Goal: Task Accomplishment & Management: Complete application form

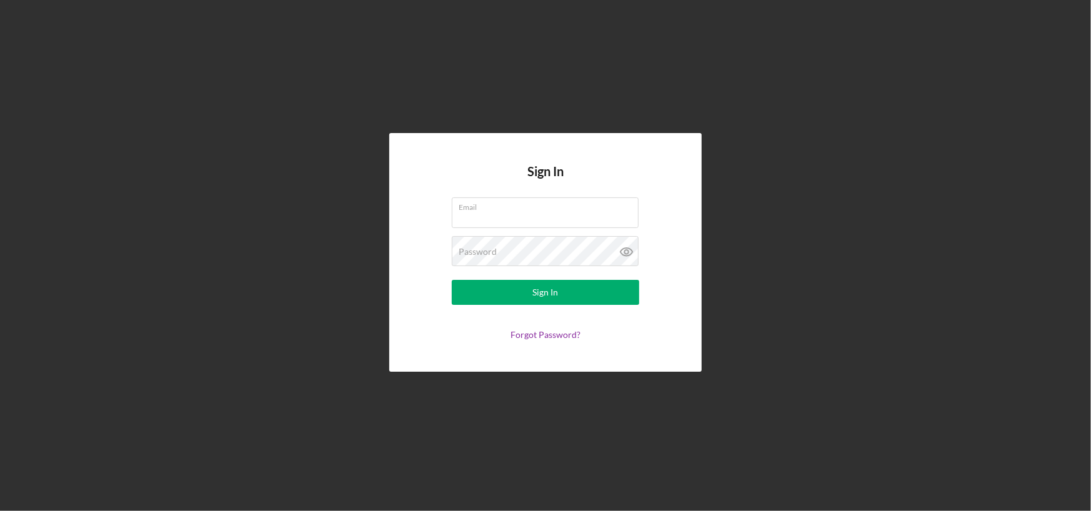
type input "[PERSON_NAME][EMAIL_ADDRESS][DOMAIN_NAME]"
click at [770, 141] on div "Sign In Email [PERSON_NAME][EMAIL_ADDRESS][DOMAIN_NAME] Password Sign In Forgot…" at bounding box center [545, 252] width 1079 height 505
